Goal: Task Accomplishment & Management: Use online tool/utility

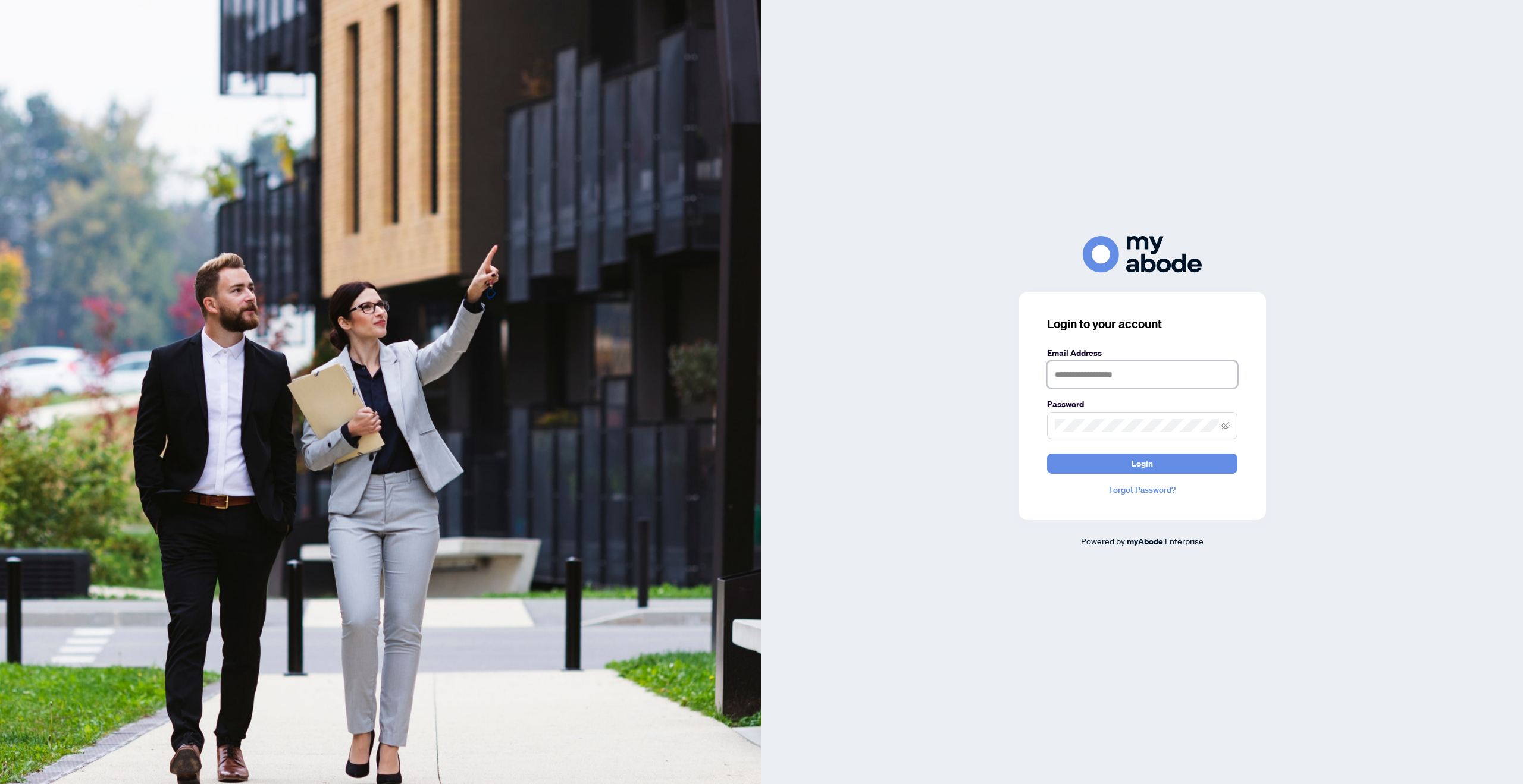
click at [1091, 374] on input "text" at bounding box center [1142, 374] width 191 height 28
type input "**********"
click at [1047, 453] on button "Login" at bounding box center [1142, 464] width 191 height 20
click at [973, 427] on div "**********" at bounding box center [1142, 392] width 762 height 312
click at [1084, 468] on button "Login" at bounding box center [1142, 464] width 191 height 20
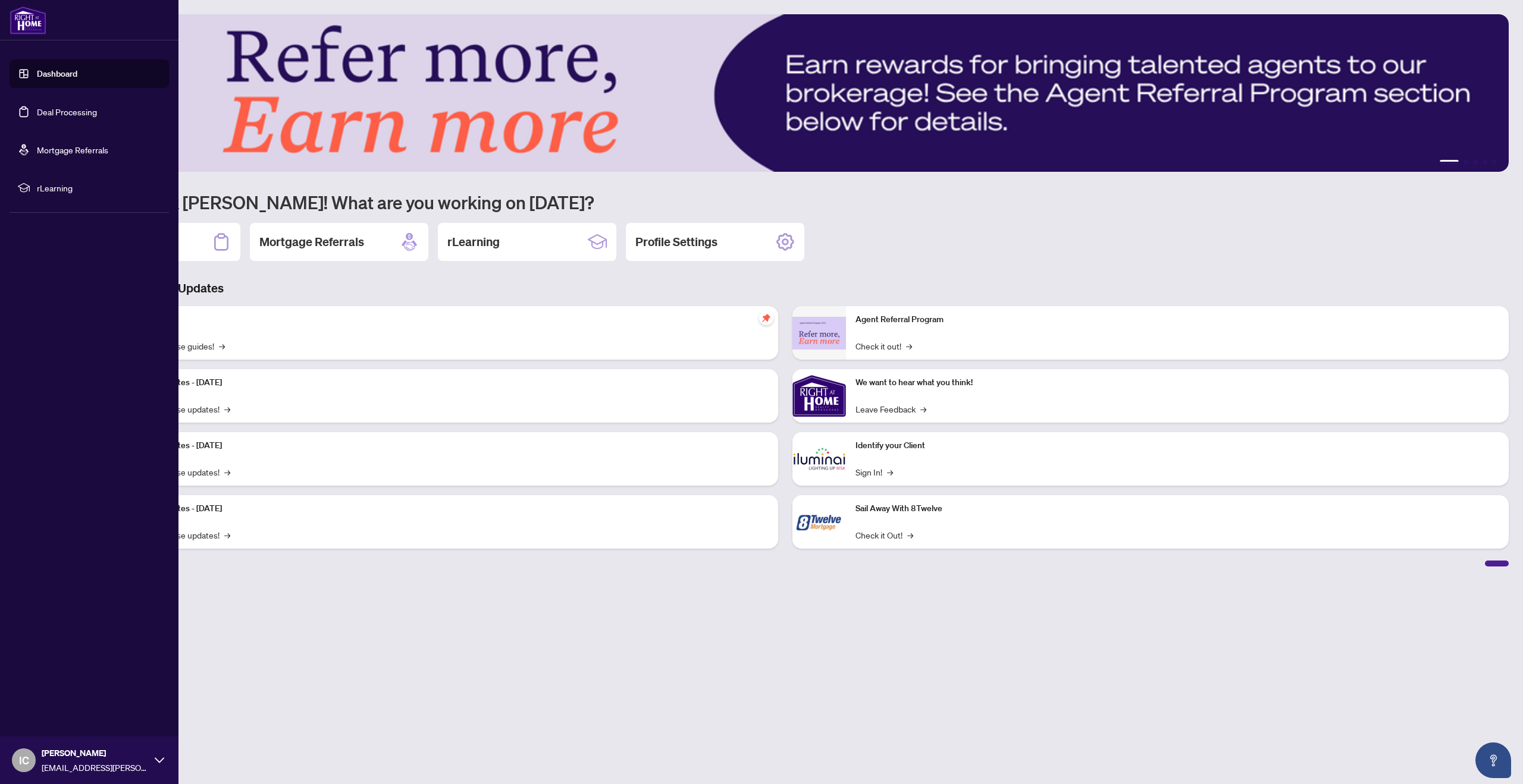
click at [43, 106] on link "Deal Processing" at bounding box center [67, 112] width 60 height 11
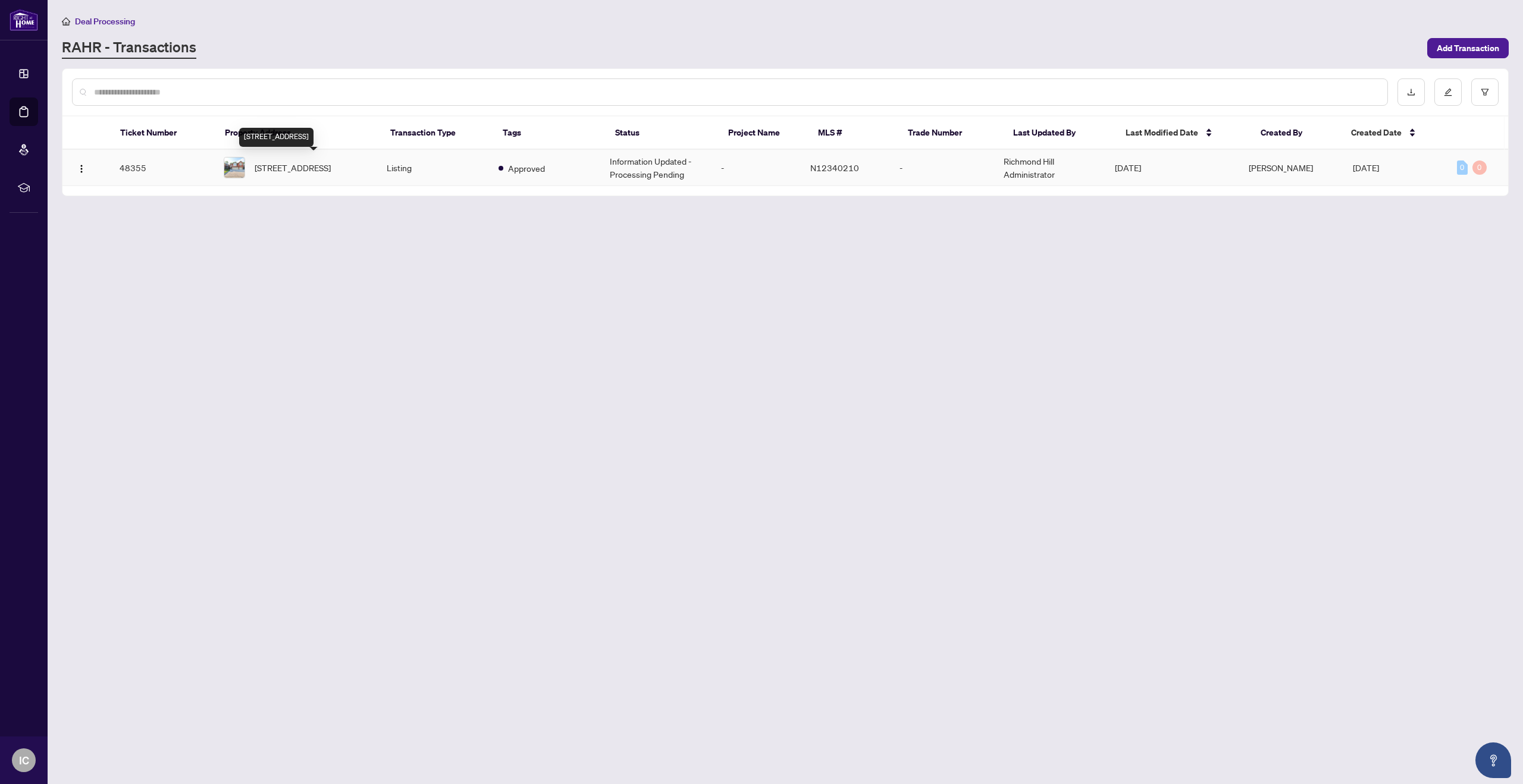
click at [331, 169] on span "95 Westbury Crt, Richmond Hill, Ontario L4S 2L3, Canada" at bounding box center [292, 168] width 76 height 13
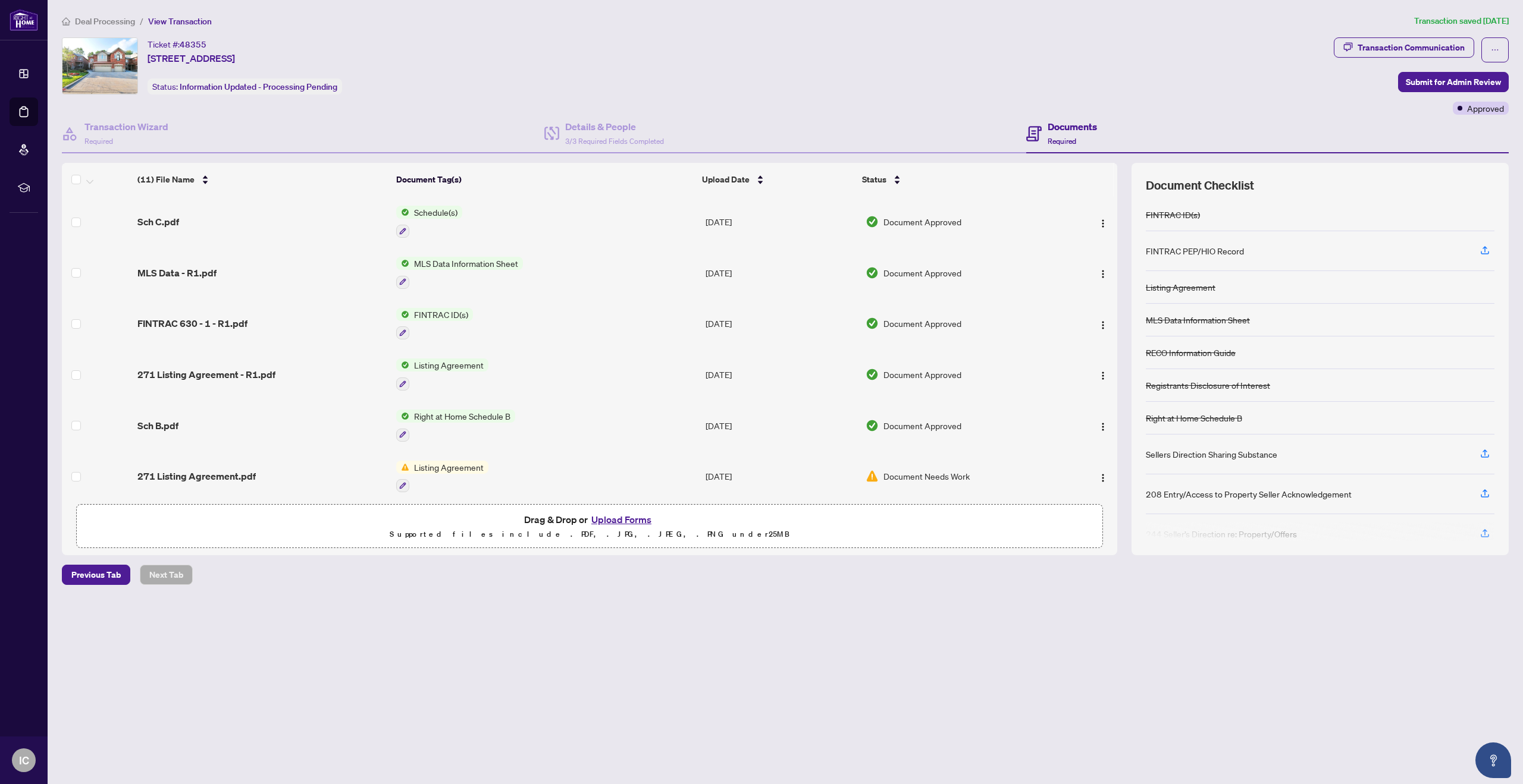
scroll to position [108, 0]
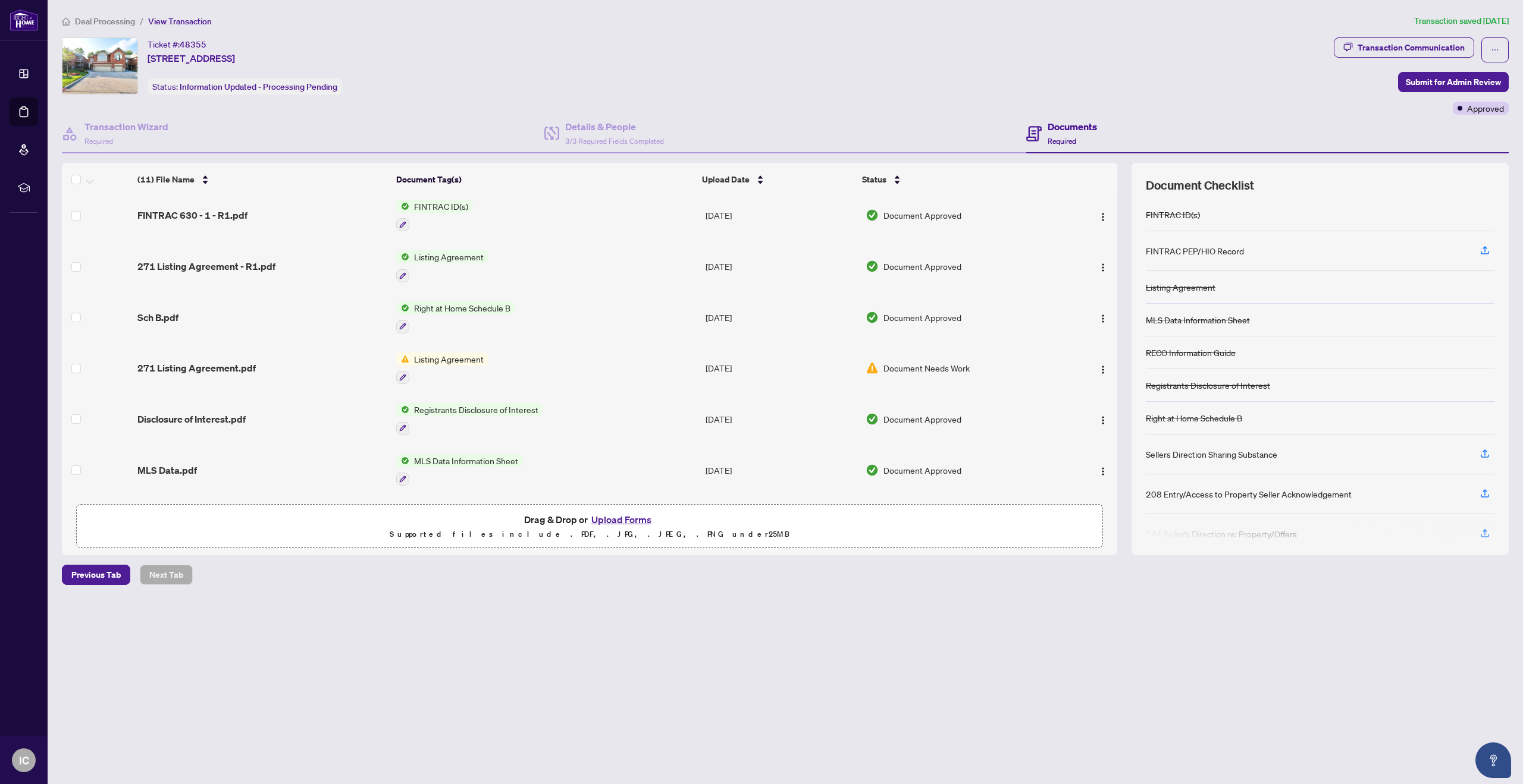
click at [976, 368] on div "Document Needs Work" at bounding box center [961, 368] width 191 height 13
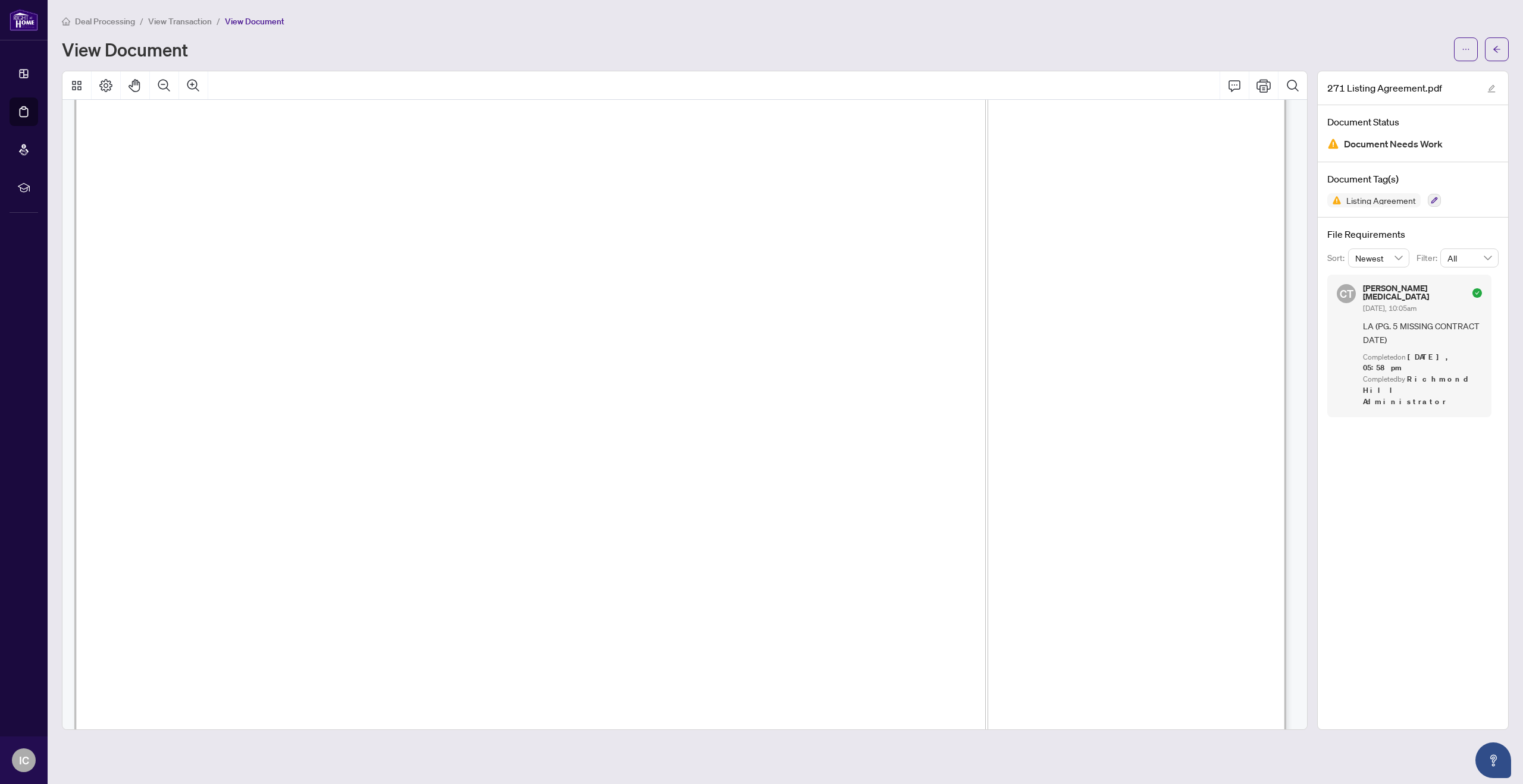
scroll to position [3430, 0]
click at [1496, 48] on icon "arrow-left" at bounding box center [1496, 49] width 9 height 9
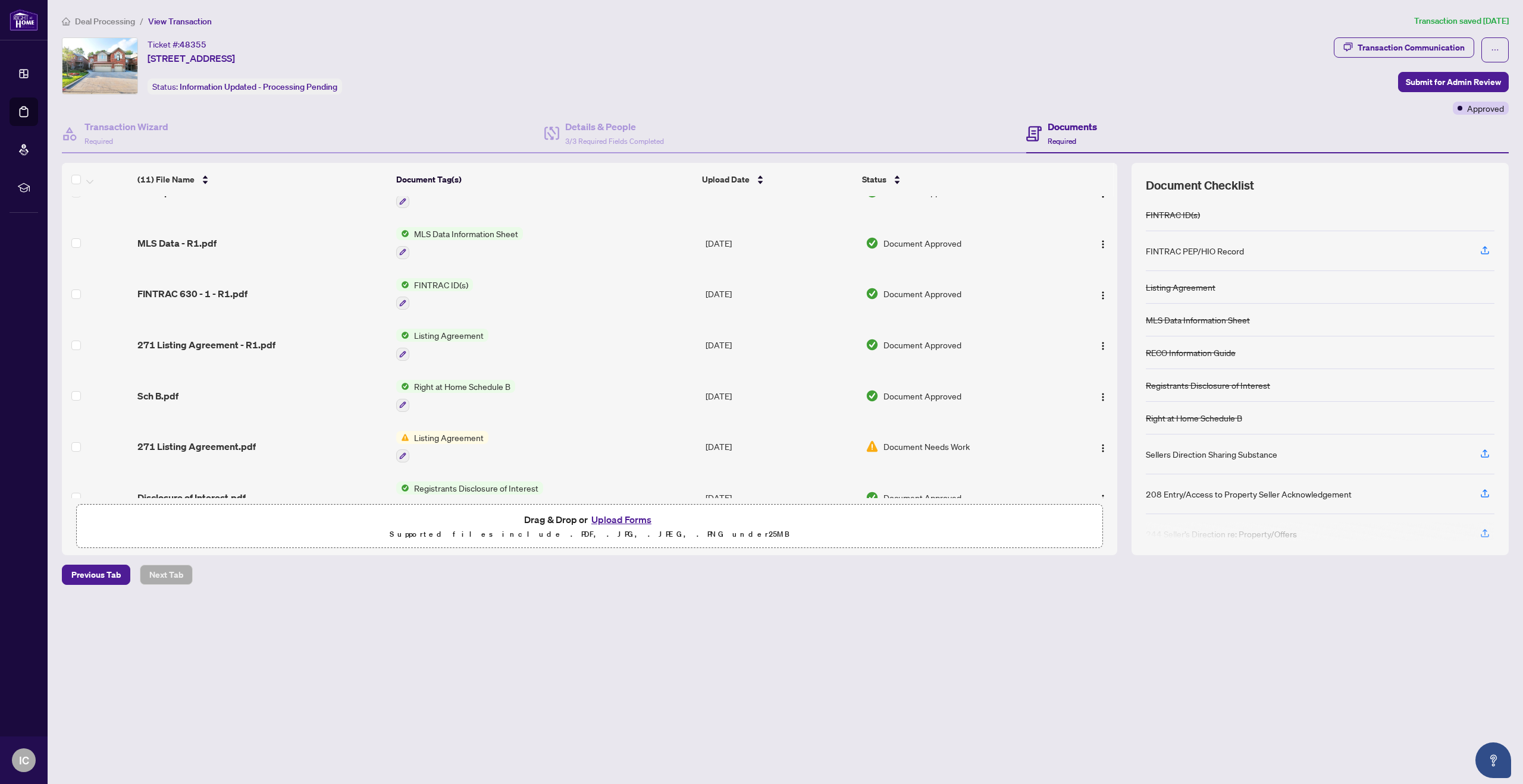
scroll to position [23, 0]
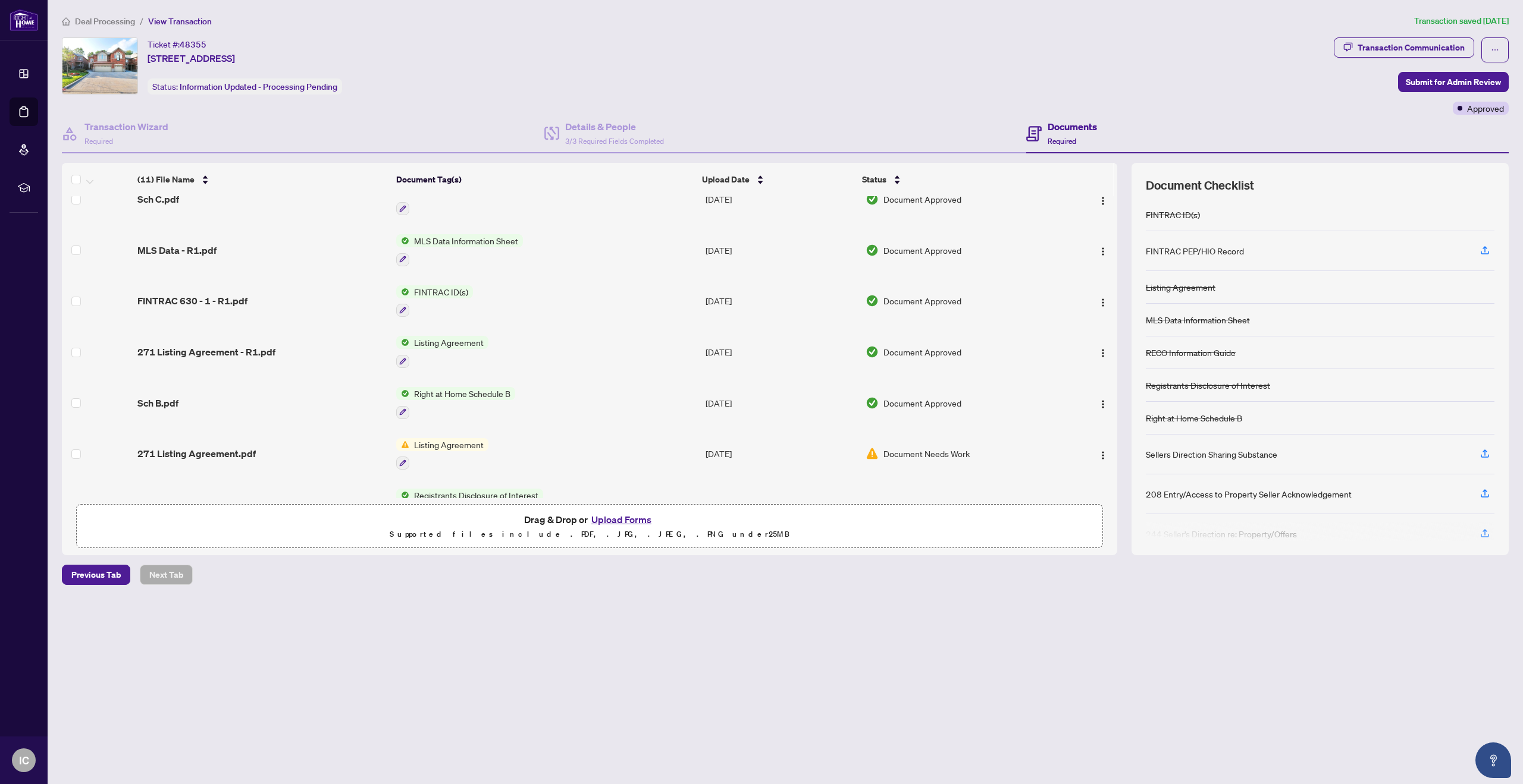
click at [498, 343] on td "Listing Agreement" at bounding box center [546, 352] width 309 height 51
